Goal: Obtain resource: Obtain resource

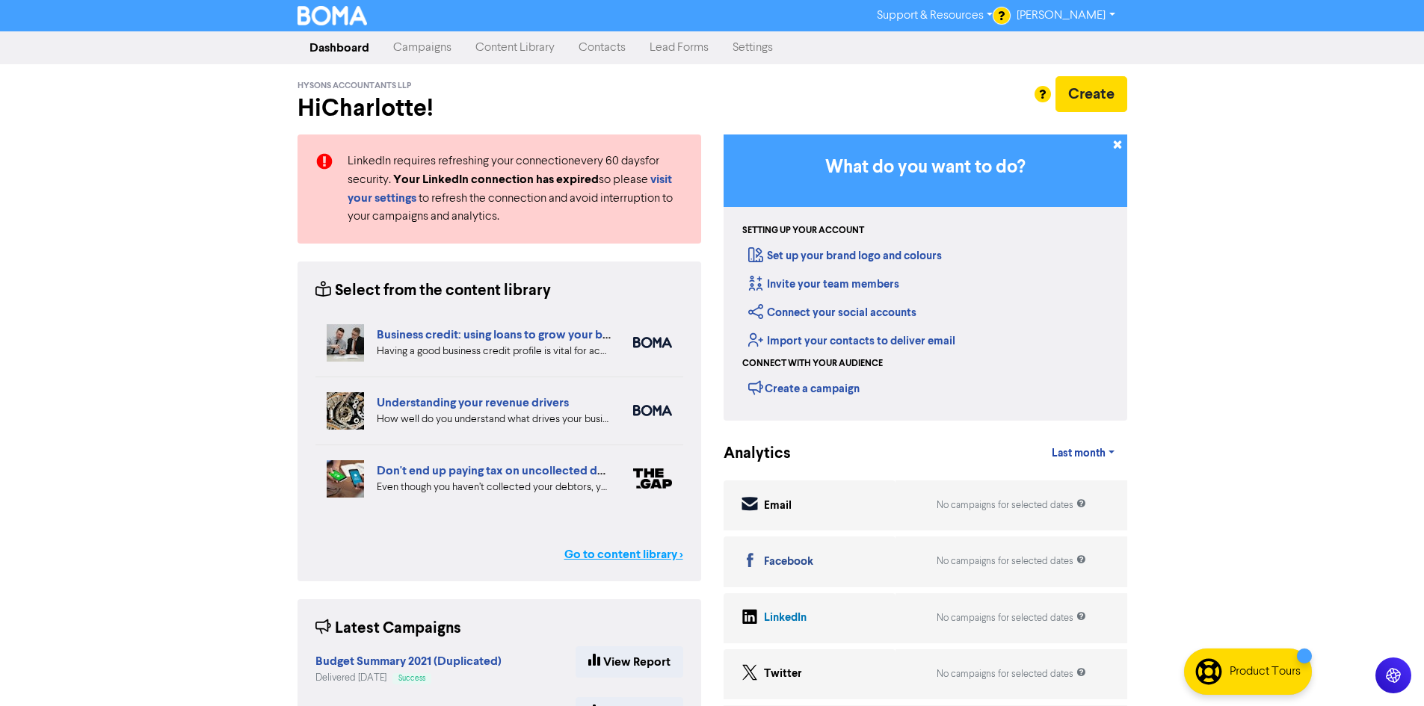
click at [622, 558] on link "Go to content library >" at bounding box center [623, 555] width 119 height 18
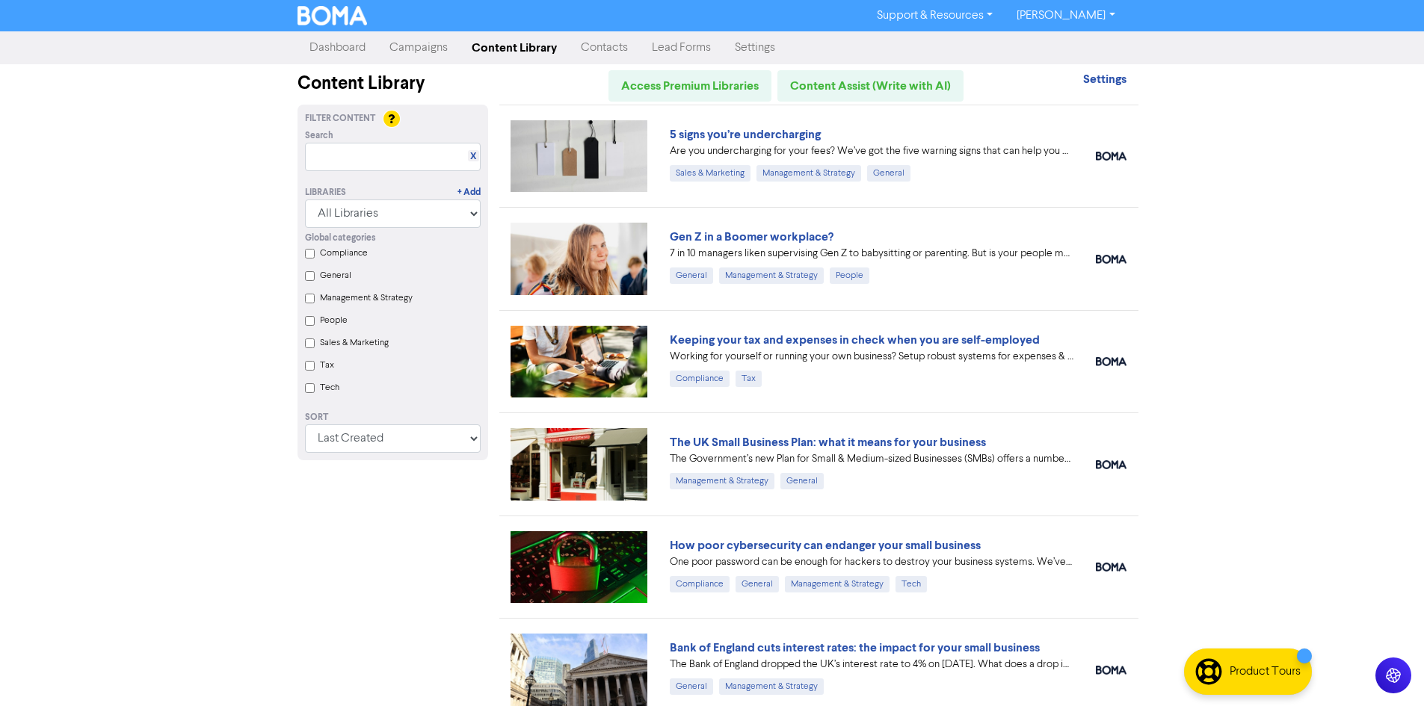
click at [309, 253] on input "Compliance" at bounding box center [310, 254] width 10 height 10
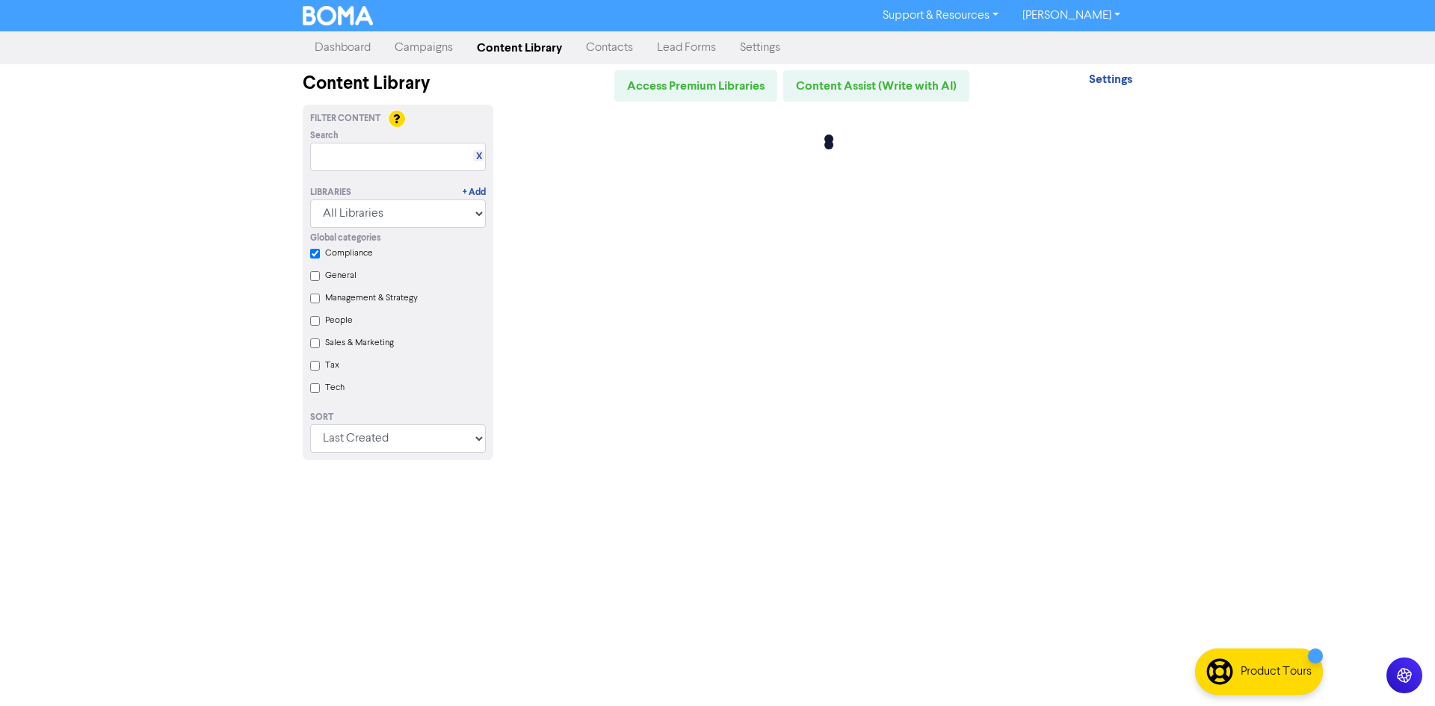
click at [317, 369] on div "Global categories Compliance General Management & Strategy People Sales & Marke…" at bounding box center [398, 315] width 198 height 174
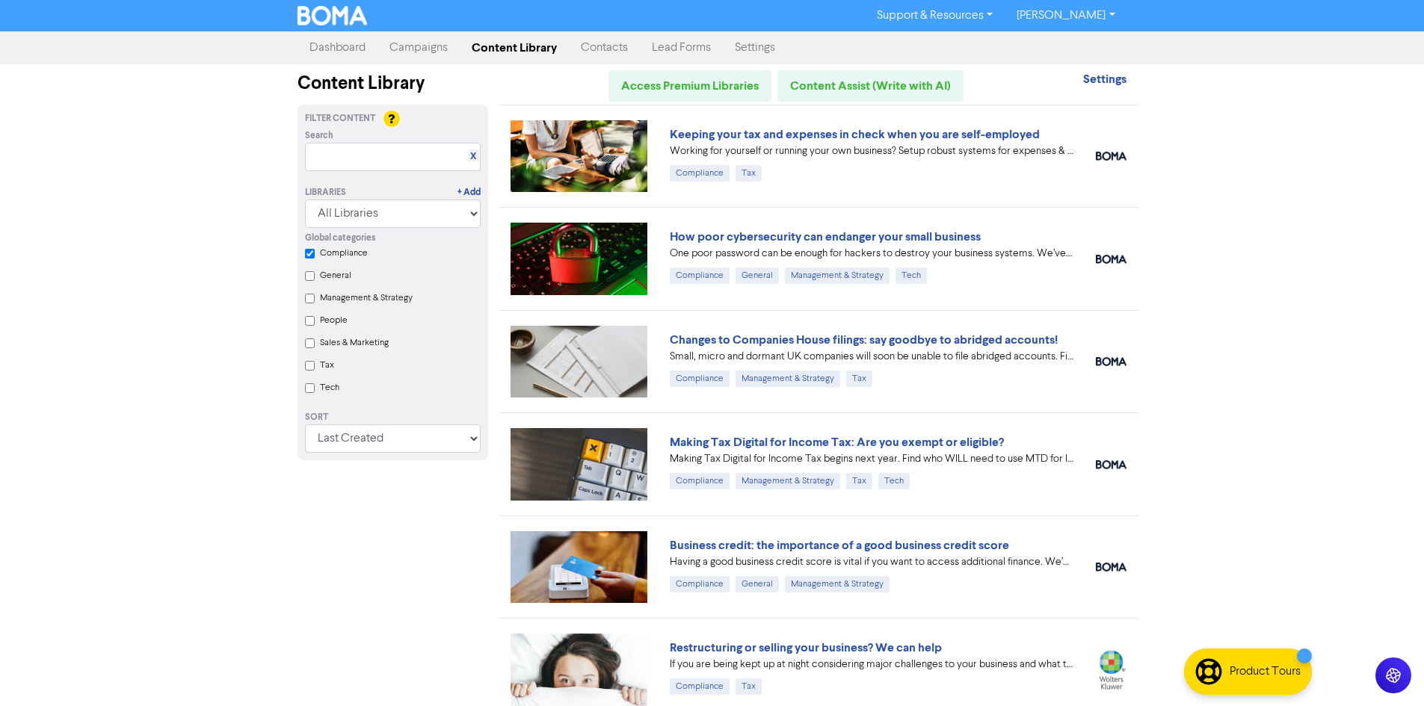
click at [307, 368] on input "Tax" at bounding box center [310, 366] width 10 height 10
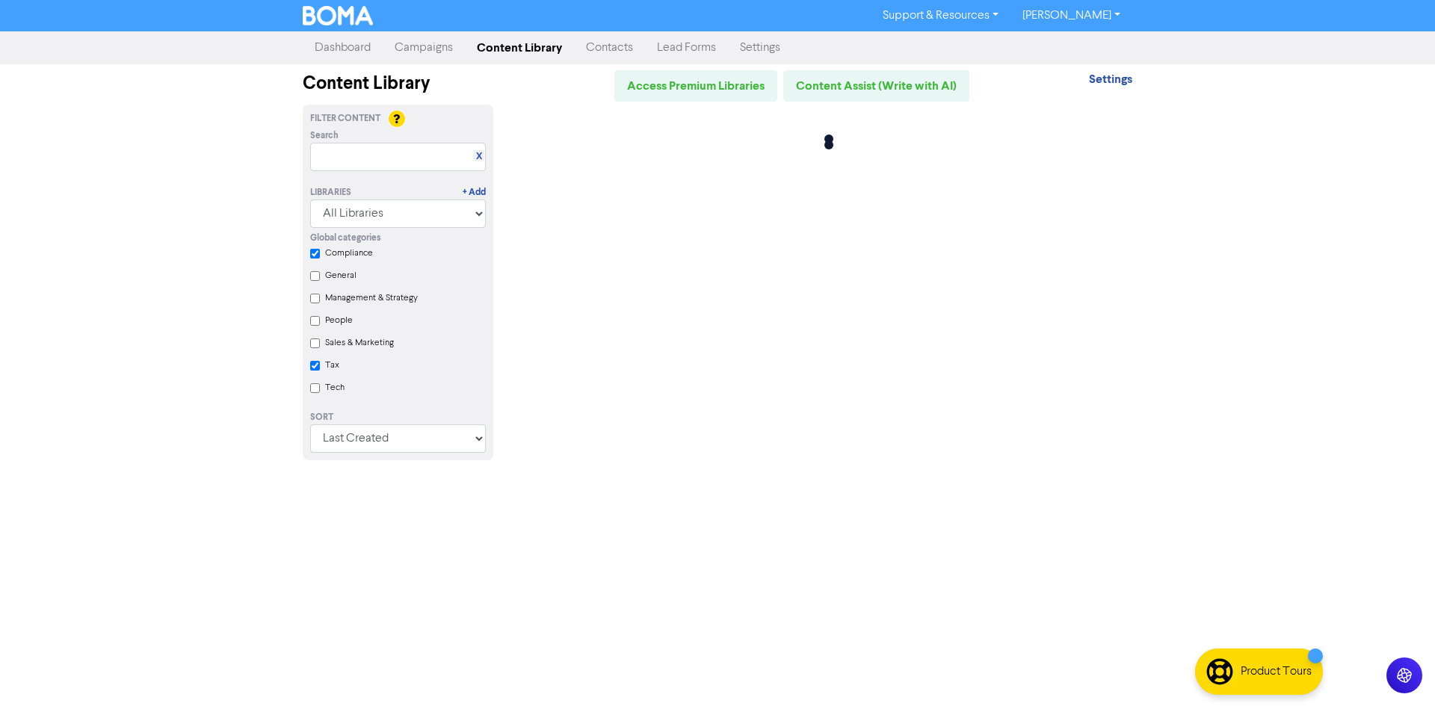
checkbox input "true"
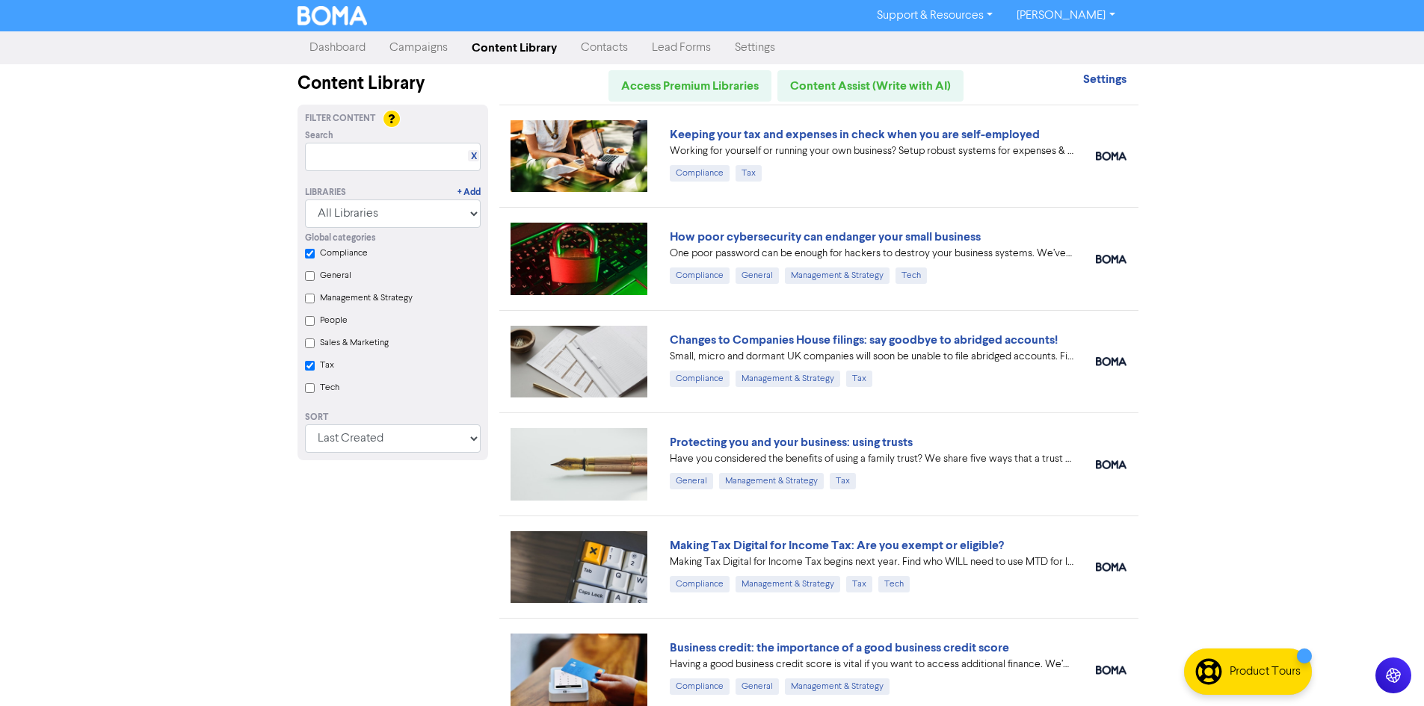
click at [226, 448] on div "Support & Resources Video Tutorials FAQ & Guides Marketing Education [PERSON_NA…" at bounding box center [712, 353] width 1424 height 706
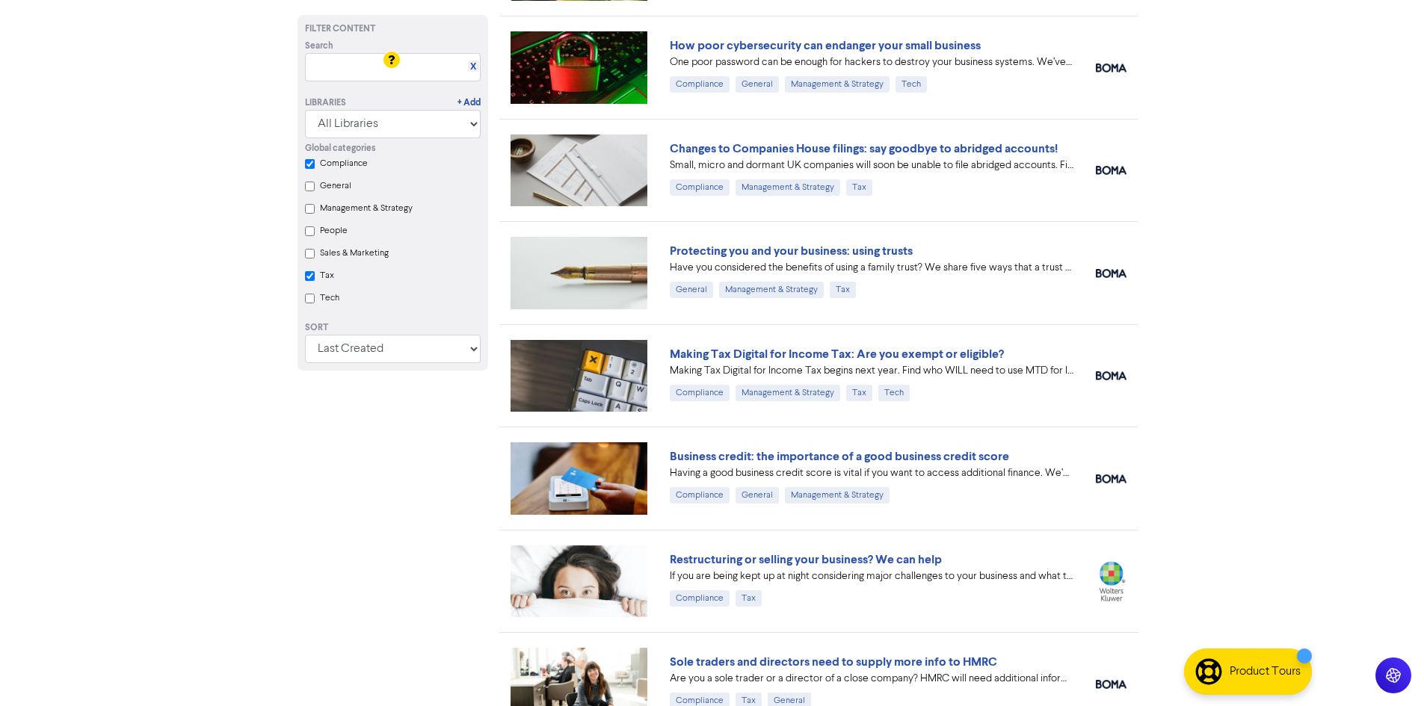
scroll to position [224, 0]
